Goal: Transaction & Acquisition: Purchase product/service

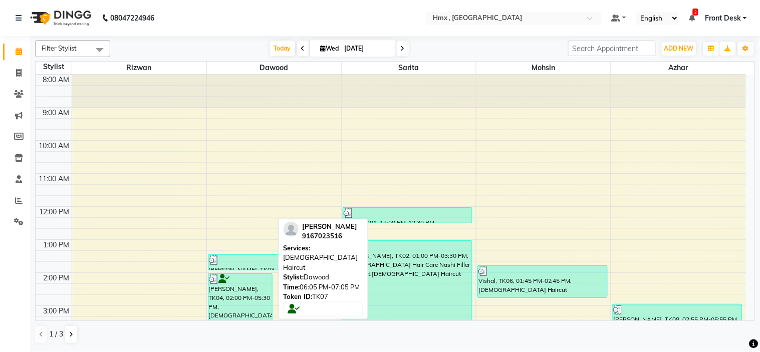
scroll to position [218, 0]
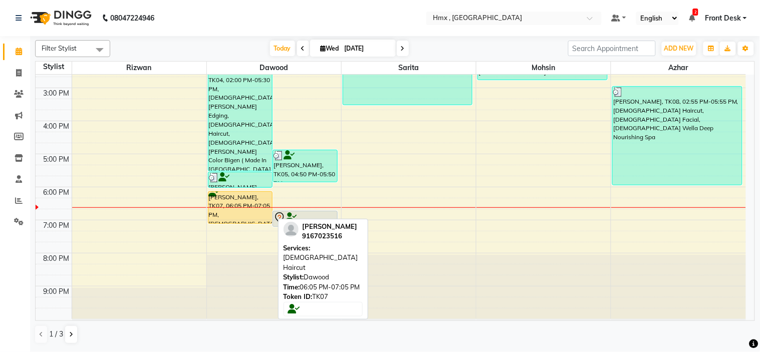
click at [236, 196] on div "[PERSON_NAME], TK07, 06:05 PM-07:05 PM, [DEMOGRAPHIC_DATA] Haircut" at bounding box center [240, 208] width 64 height 32
click at [247, 201] on div "[PERSON_NAME], TK07, 06:05 PM-07:05 PM, [DEMOGRAPHIC_DATA] Haircut" at bounding box center [240, 208] width 64 height 32
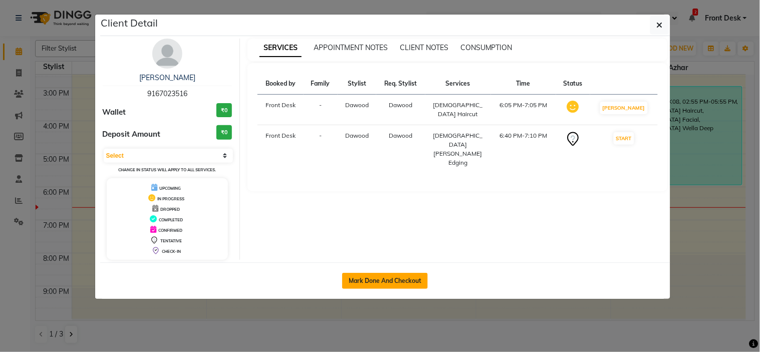
click at [391, 281] on button "Mark Done And Checkout" at bounding box center [385, 281] width 86 height 16
select select "5711"
select select "service"
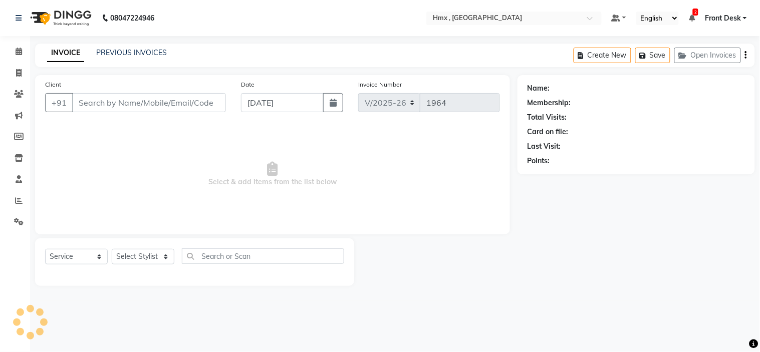
type input "9167023516"
select select "39095"
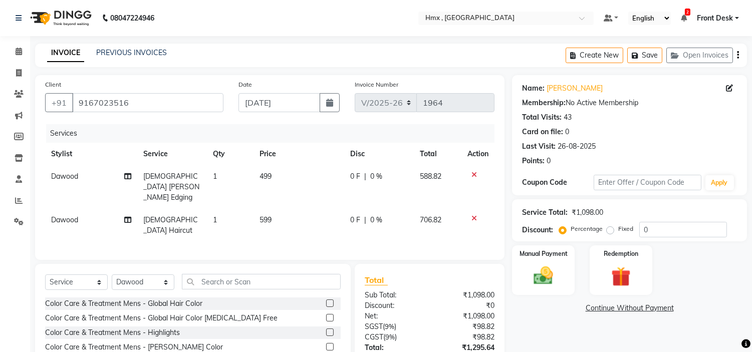
click at [264, 214] on td "599" at bounding box center [299, 225] width 91 height 33
select select "39095"
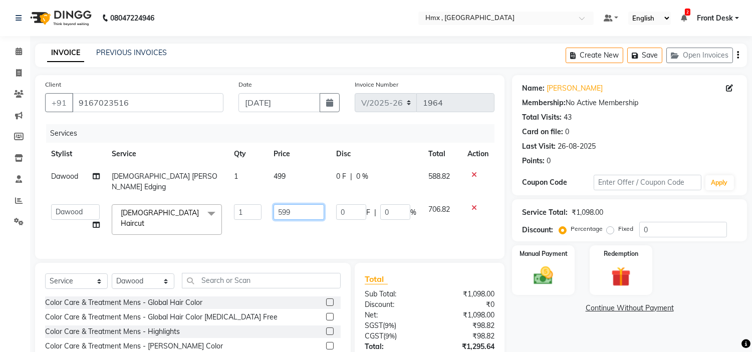
click at [284, 204] on input "599" at bounding box center [299, 212] width 50 height 16
click at [282, 204] on input "599" at bounding box center [299, 212] width 50 height 16
type input "799"
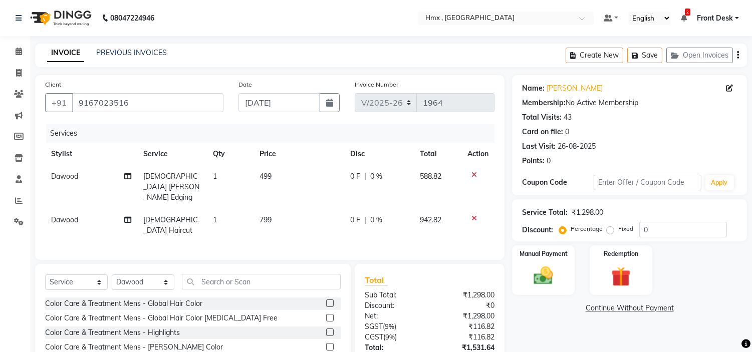
scroll to position [62, 0]
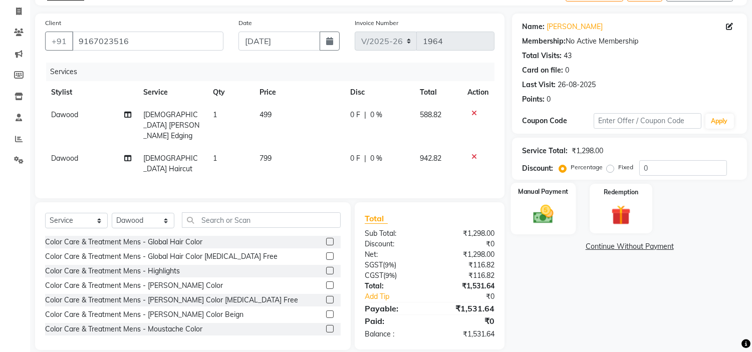
click at [537, 214] on img at bounding box center [543, 215] width 33 height 24
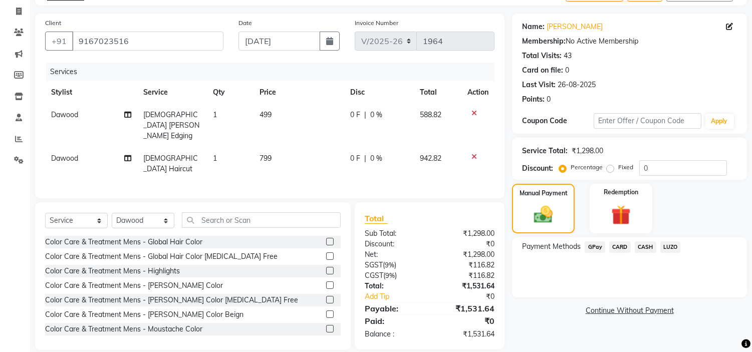
click at [621, 248] on span "CARD" at bounding box center [620, 248] width 22 height 12
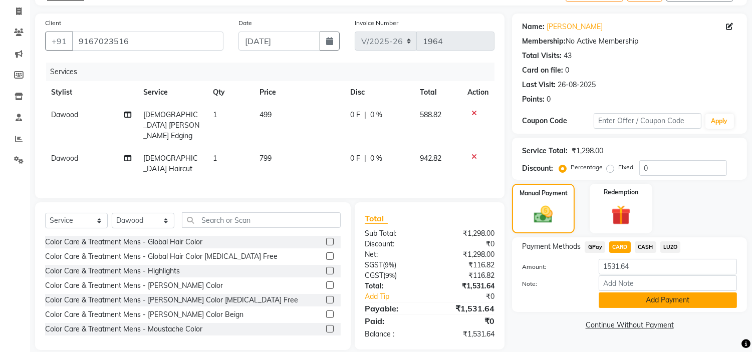
click at [642, 304] on button "Add Payment" at bounding box center [668, 301] width 138 height 16
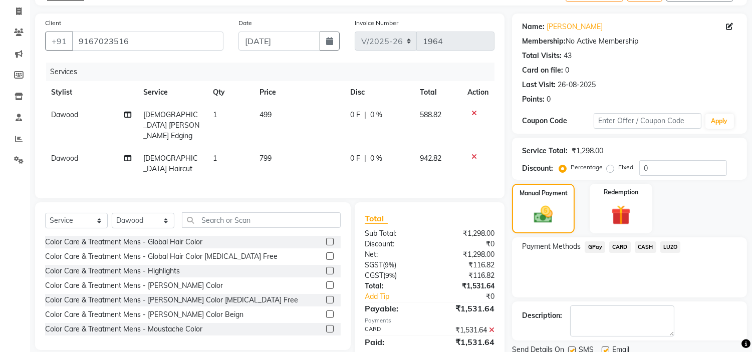
scroll to position [98, 0]
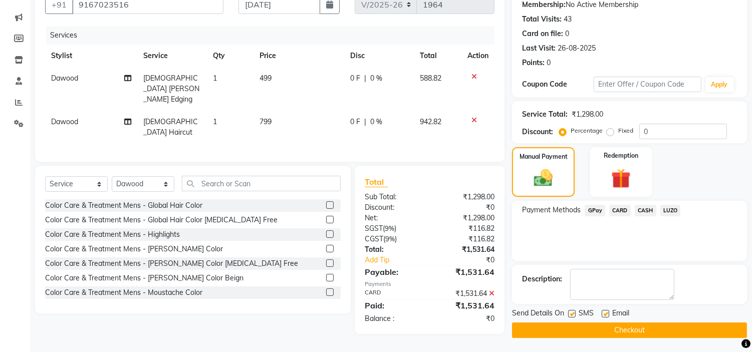
click at [604, 328] on button "Checkout" at bounding box center [629, 331] width 235 height 16
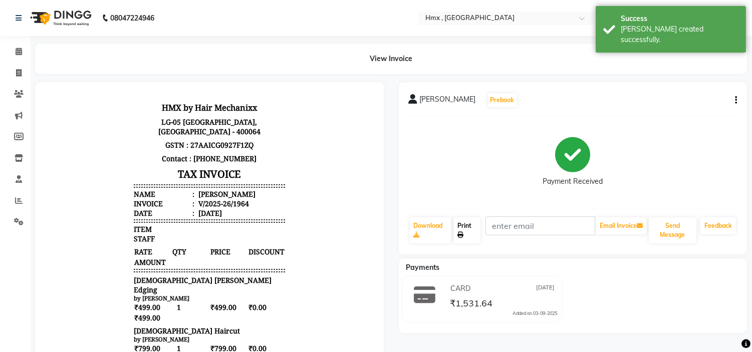
click at [463, 232] on icon at bounding box center [460, 235] width 6 height 6
click at [18, 53] on icon at bounding box center [19, 52] width 7 height 8
